Goal: Task Accomplishment & Management: Manage account settings

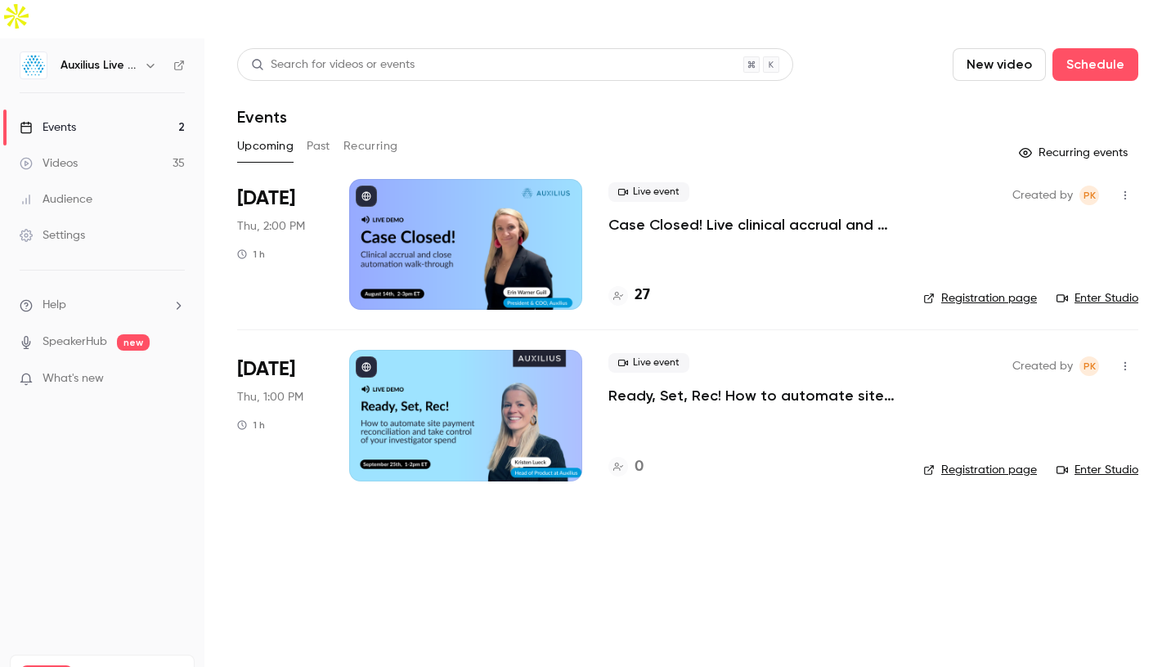
click at [455, 230] on div at bounding box center [465, 244] width 233 height 131
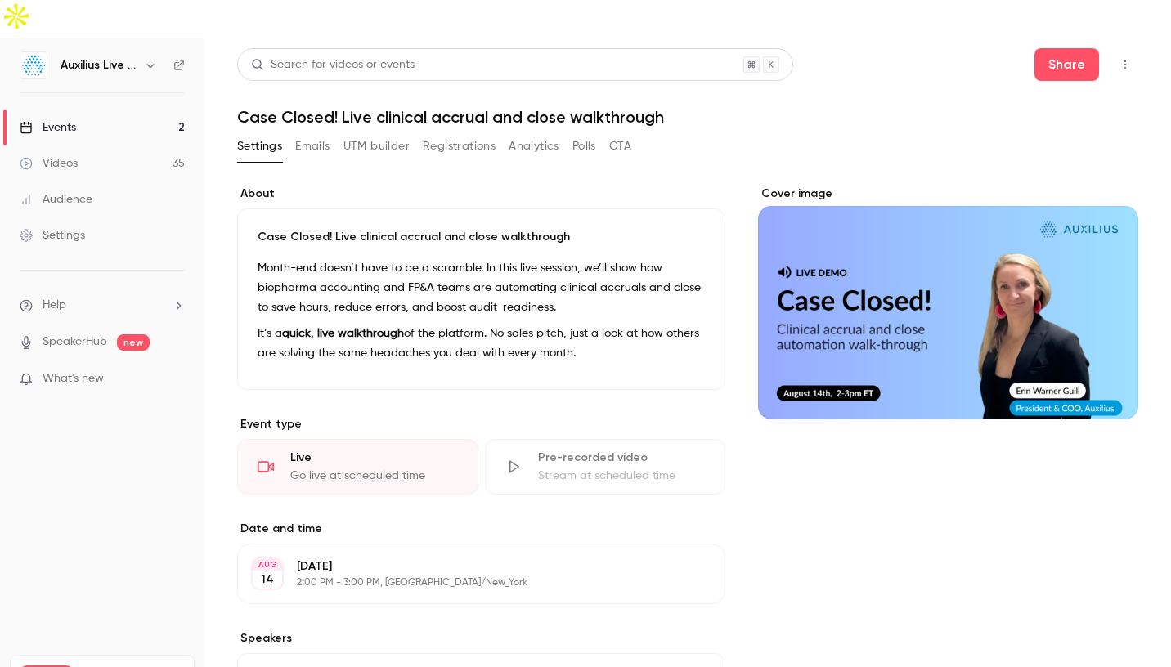
click at [459, 133] on button "Registrations" at bounding box center [459, 146] width 73 height 26
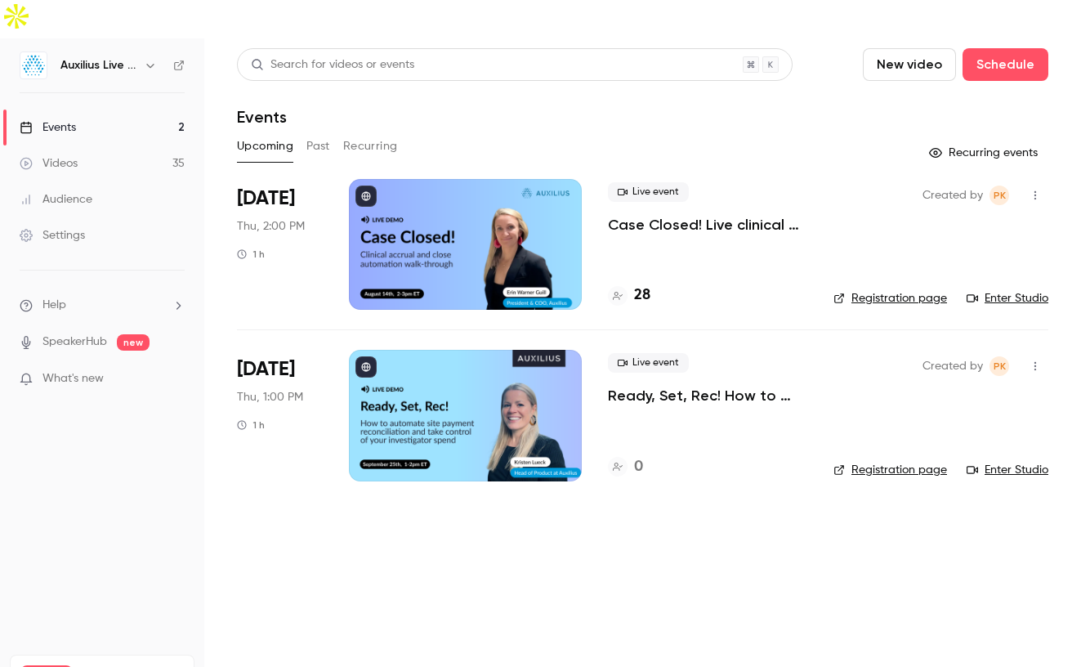
click at [442, 215] on div at bounding box center [465, 244] width 233 height 131
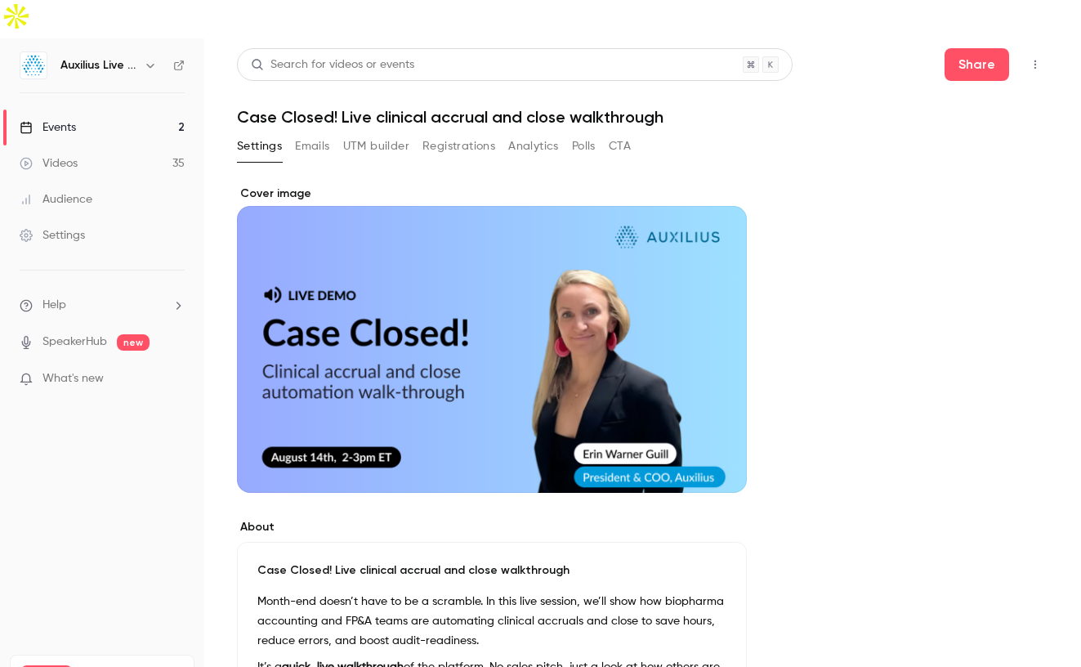
click at [375, 133] on button "UTM builder" at bounding box center [376, 146] width 66 height 26
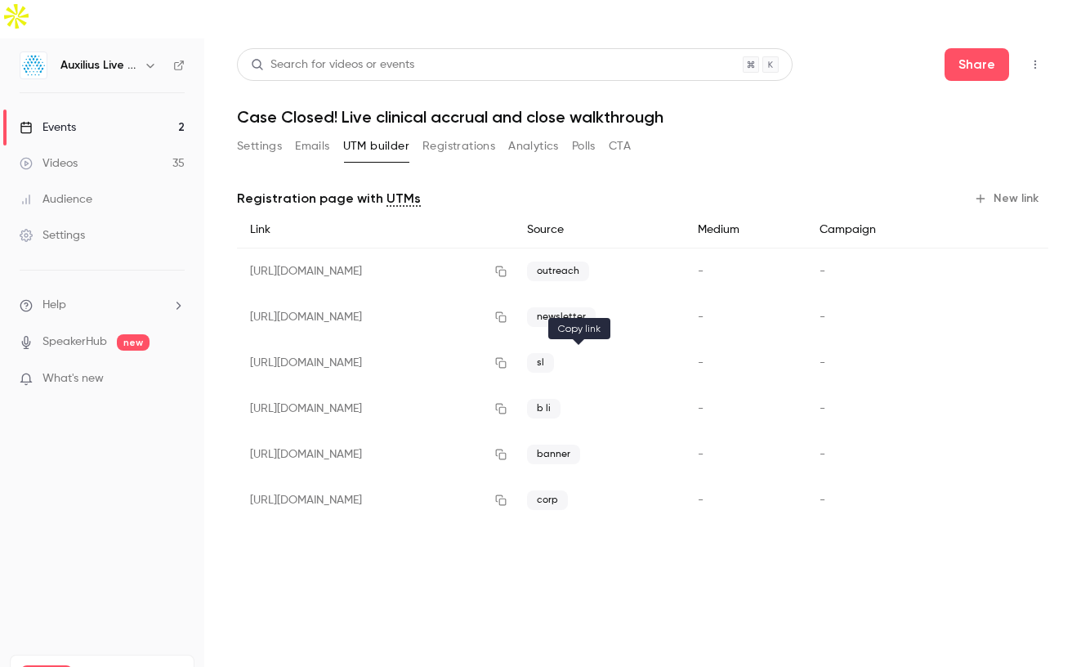
click at [507, 404] on icon "button" at bounding box center [501, 409] width 11 height 11
click at [150, 110] on link "Events 2" at bounding box center [102, 128] width 204 height 36
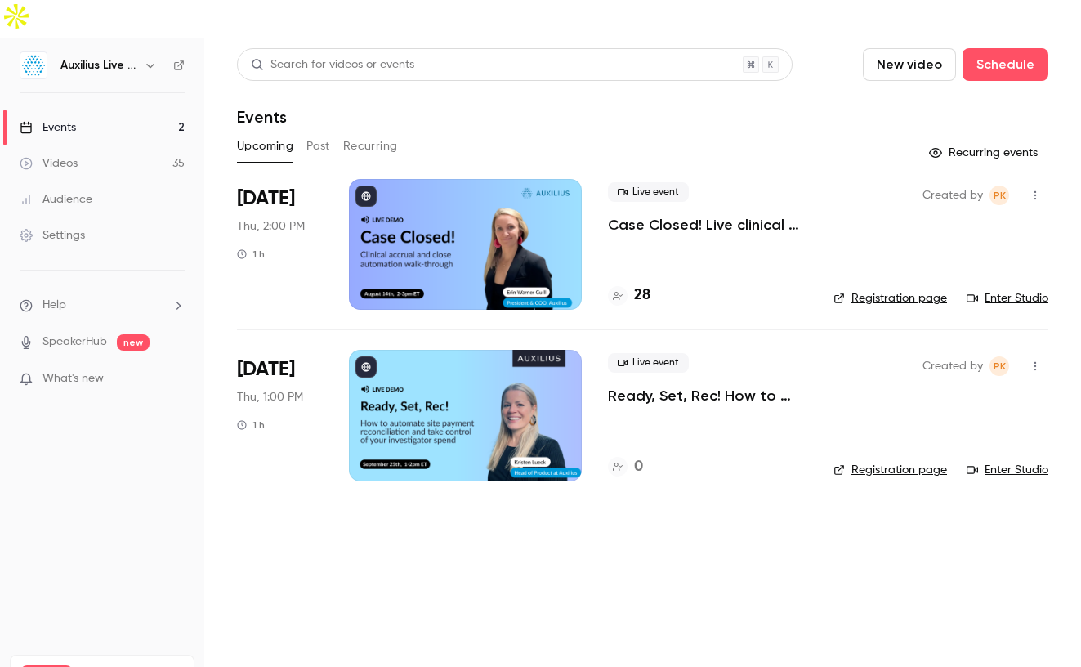
click at [491, 180] on div at bounding box center [465, 244] width 233 height 131
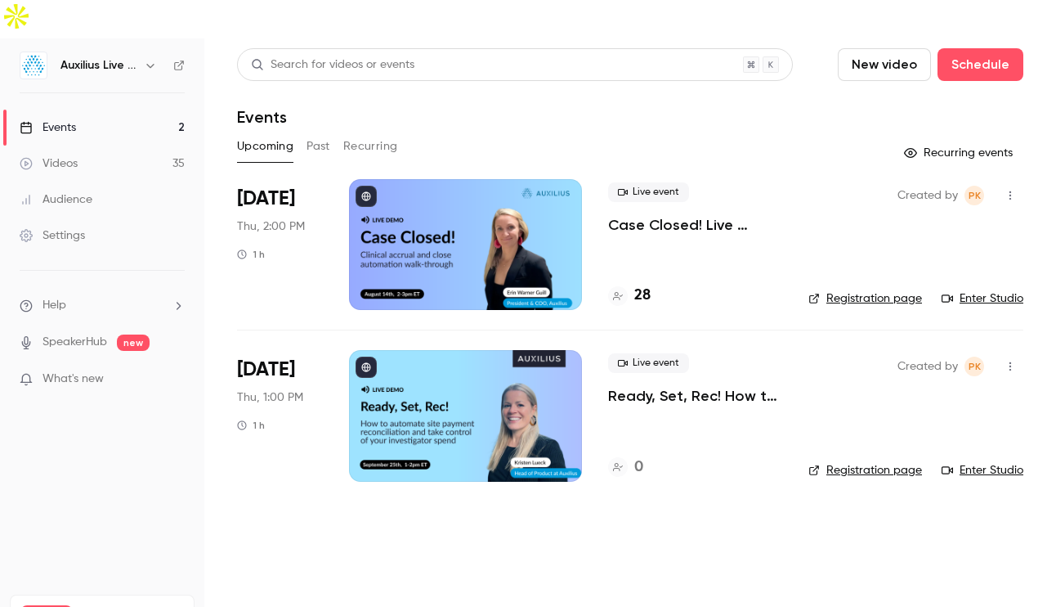
click at [455, 235] on div at bounding box center [465, 244] width 233 height 131
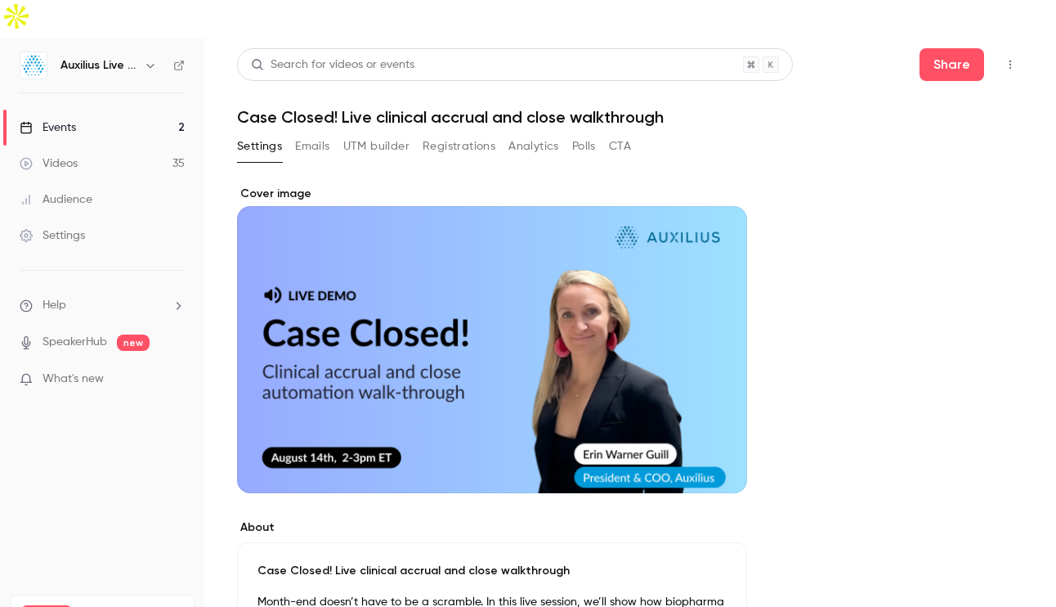
click at [443, 133] on button "Registrations" at bounding box center [459, 146] width 73 height 26
